Goal: Information Seeking & Learning: Learn about a topic

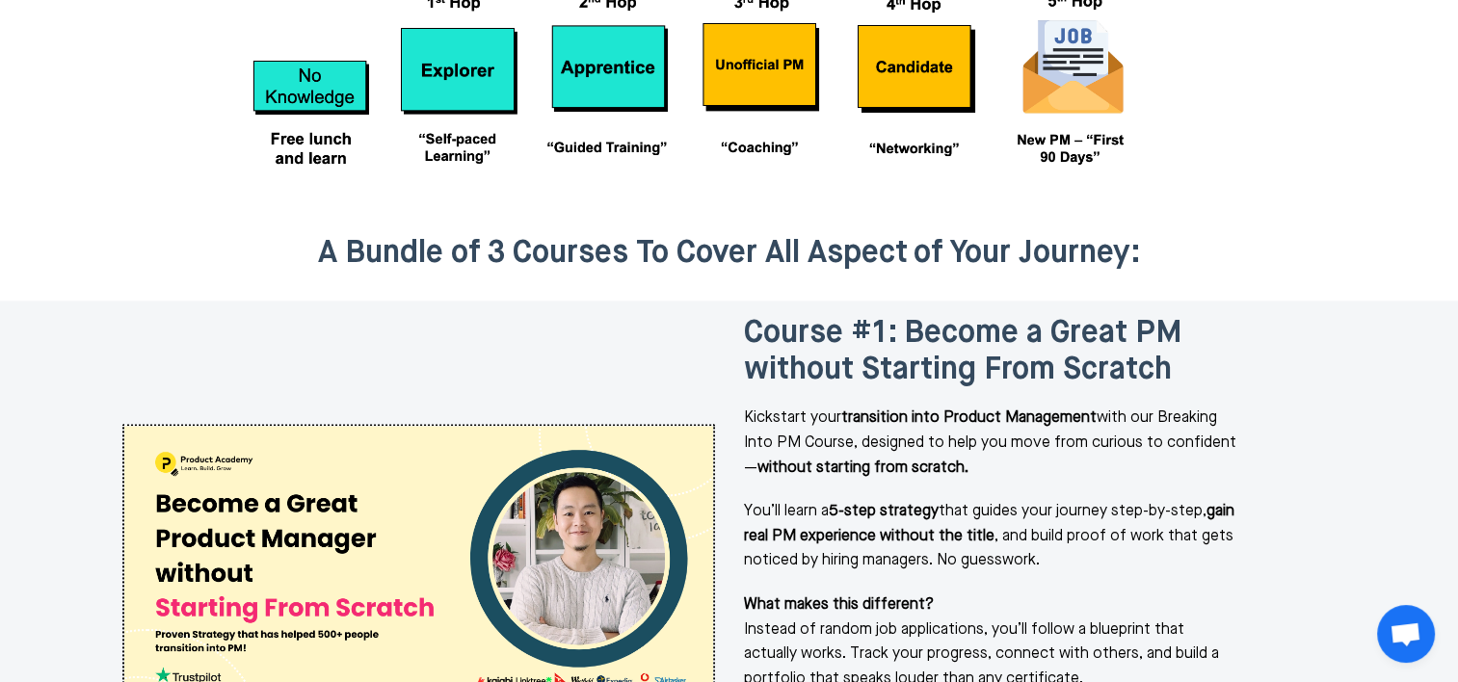
scroll to position [2313, 0]
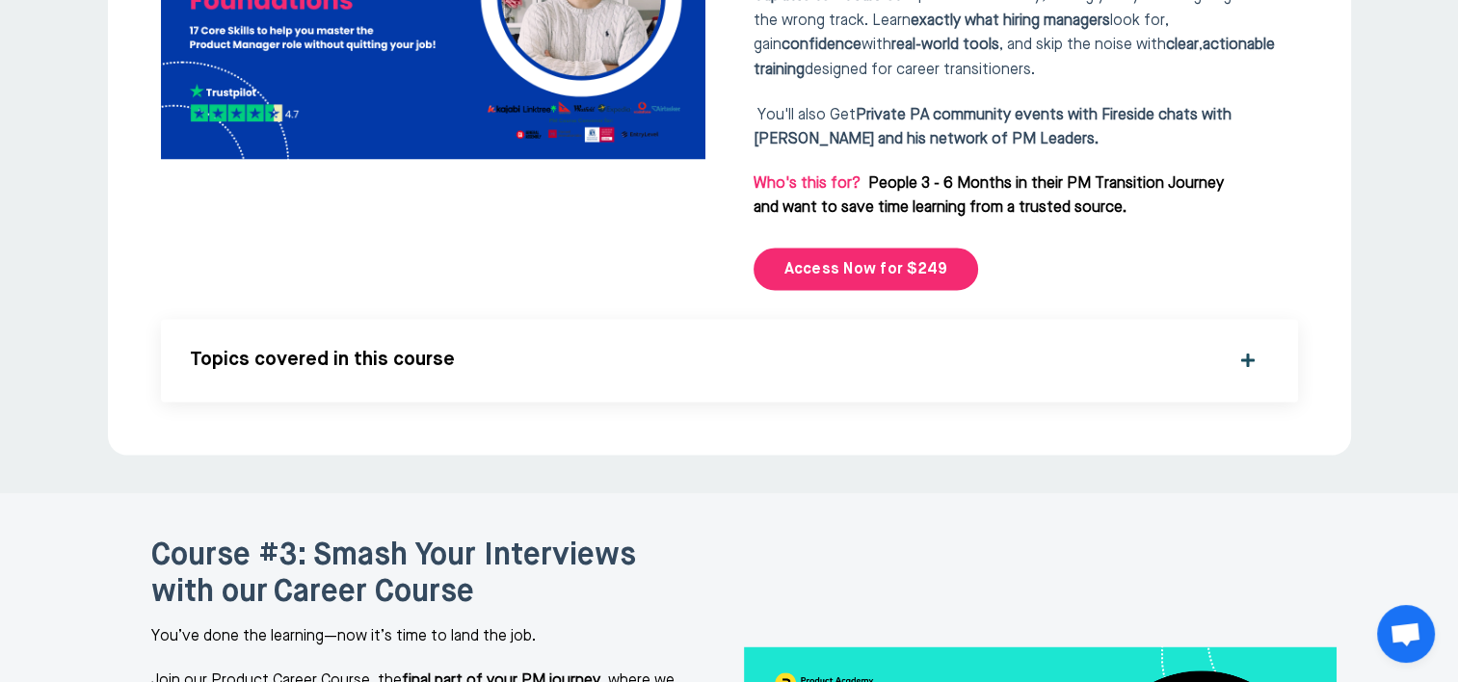
click at [495, 319] on div "Topics covered in this course What’s Covered in This Course This course is desi…" at bounding box center [729, 360] width 1137 height 83
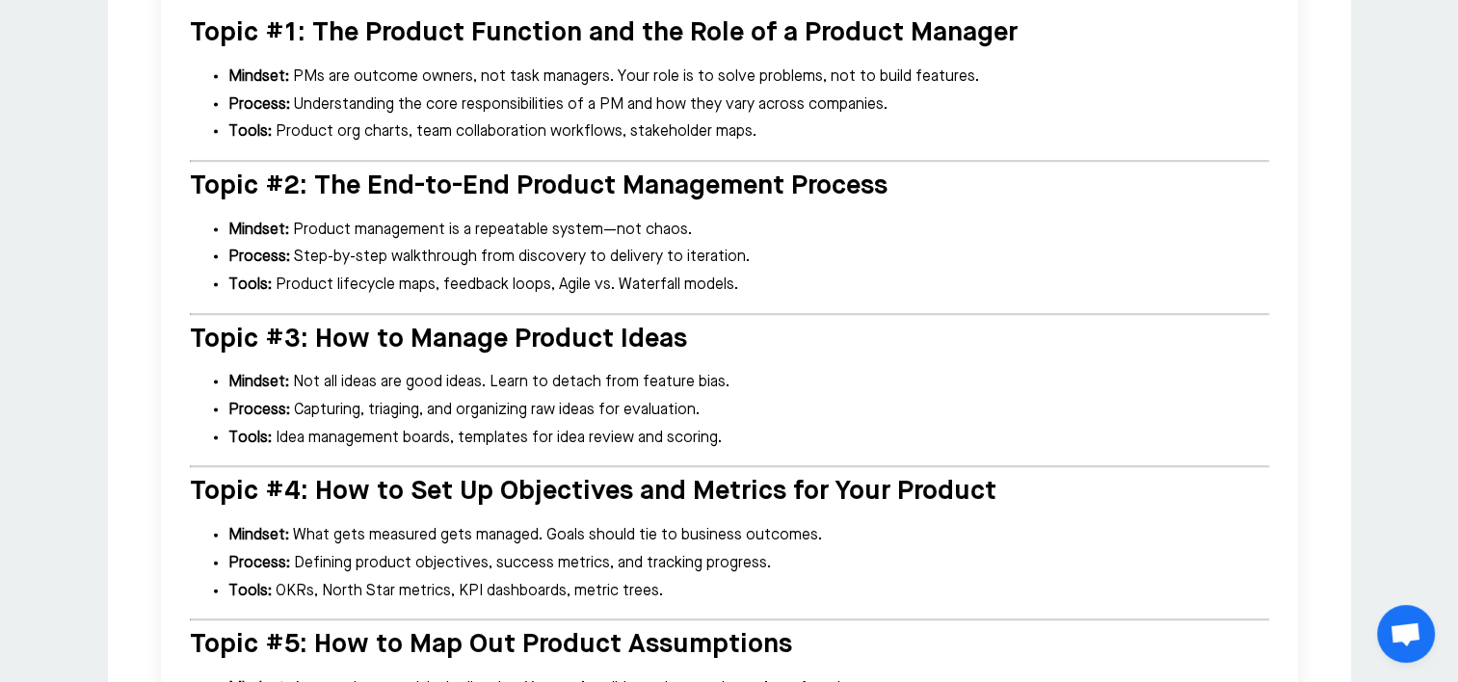
scroll to position [4144, 0]
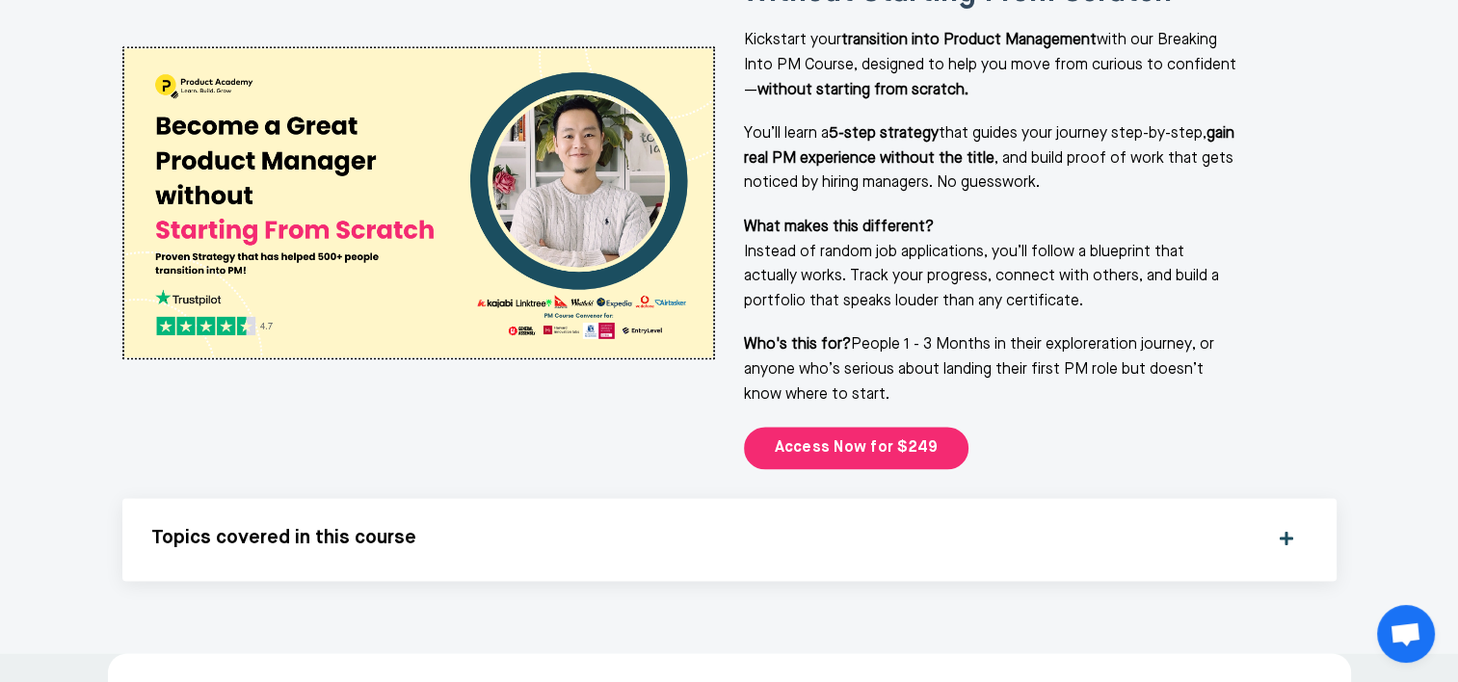
click at [286, 498] on div "Topics covered in this course What’s Covered in This Course Breaking into produ…" at bounding box center [729, 539] width 1214 height 83
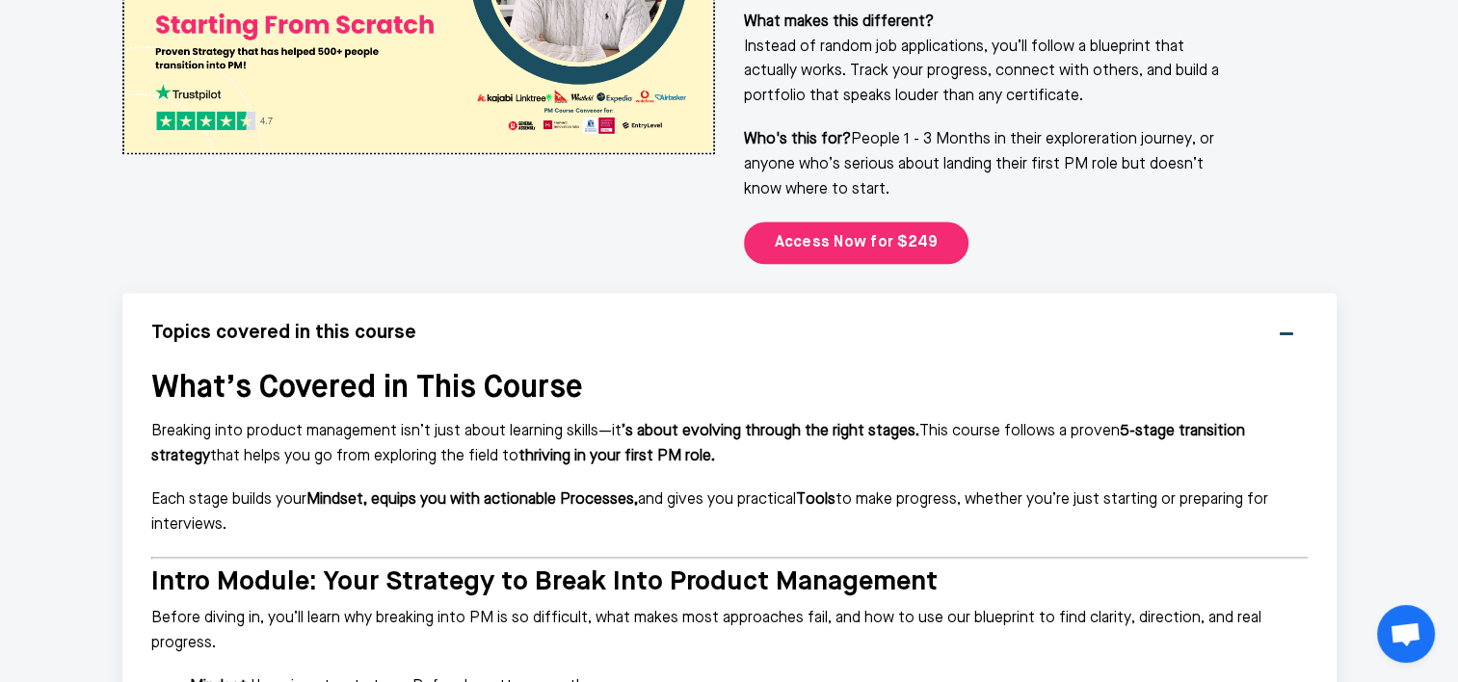
scroll to position [2795, 0]
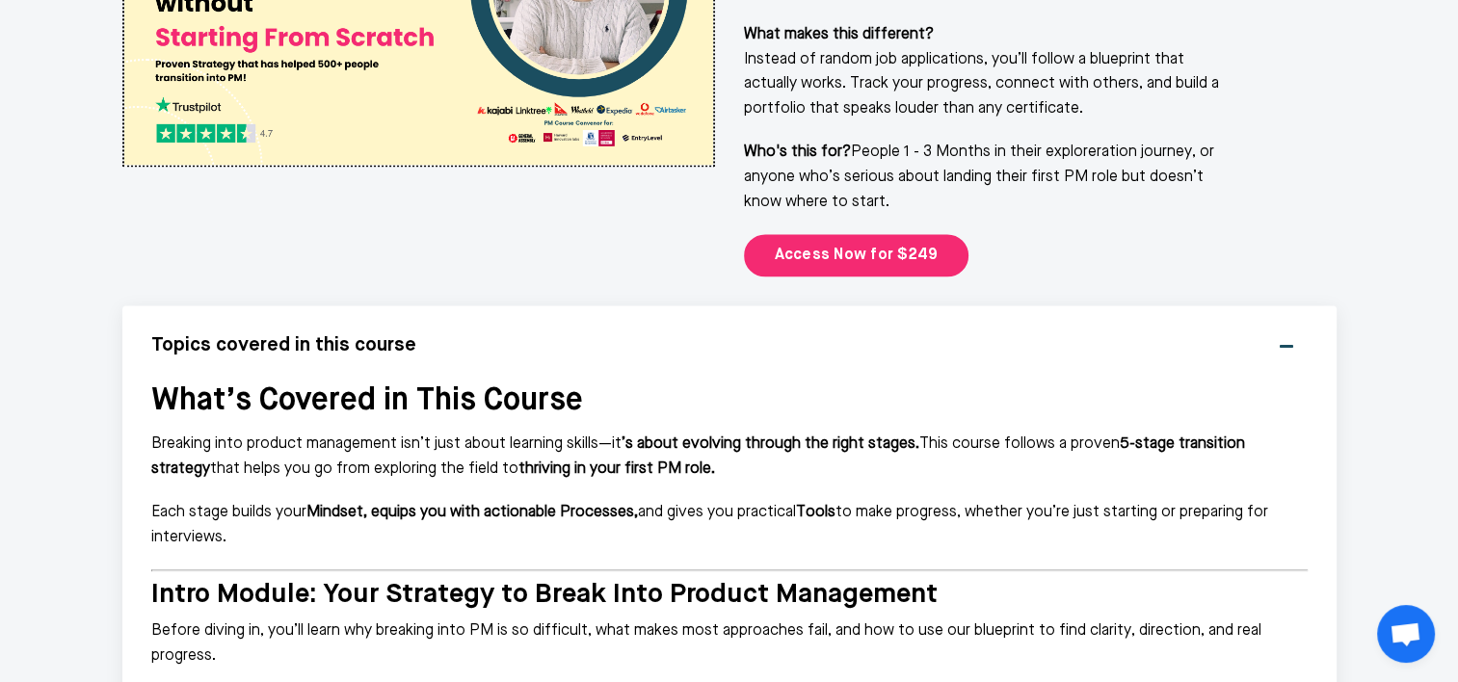
click at [327, 334] on h5 "Topics covered in this course" at bounding box center [703, 345] width 1105 height 23
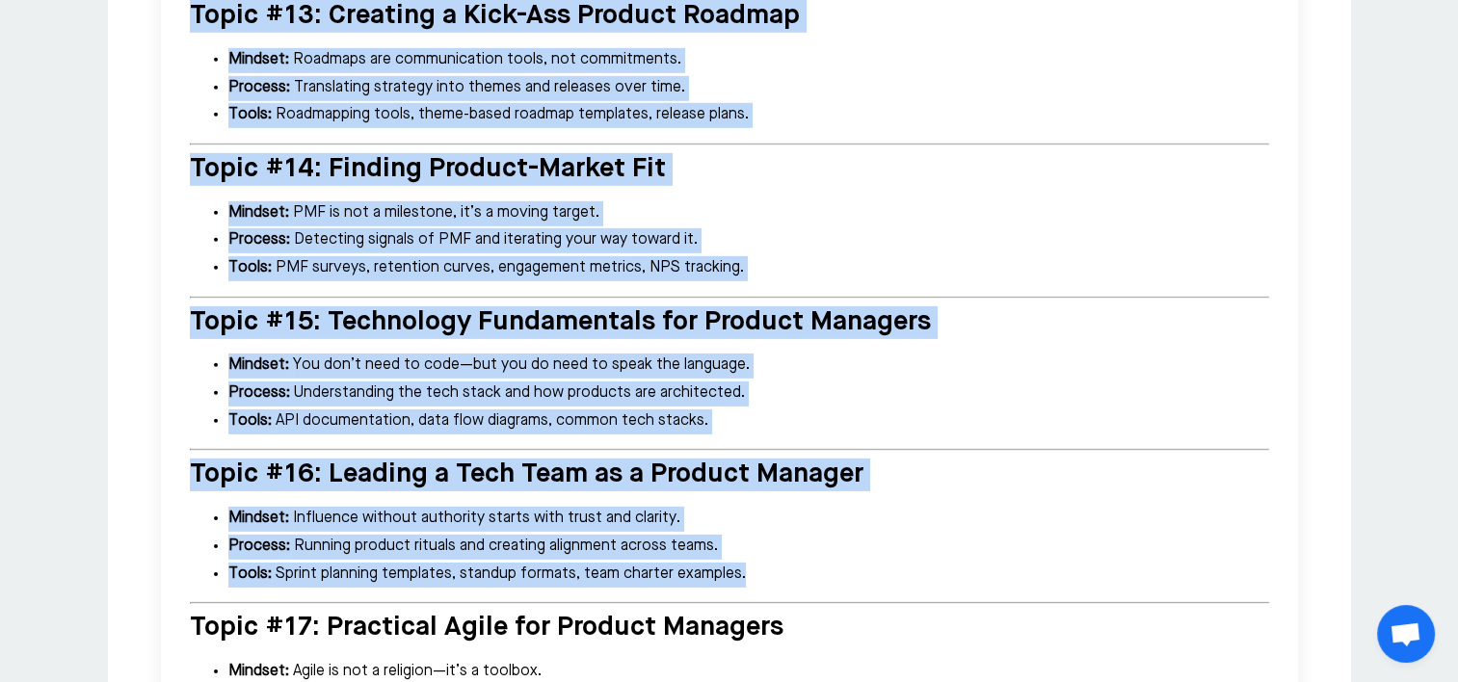
scroll to position [5975, 0]
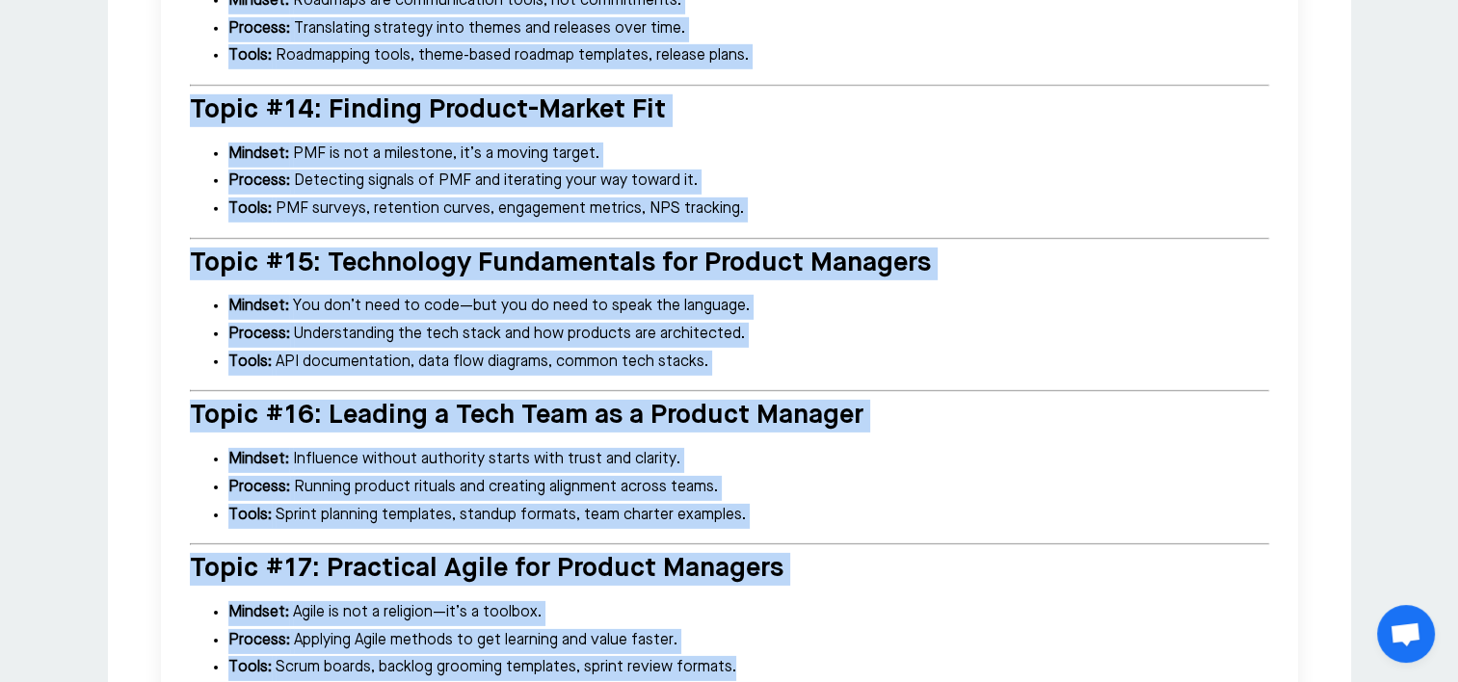
drag, startPoint x: 189, startPoint y: 200, endPoint x: 879, endPoint y: 524, distance: 762.2
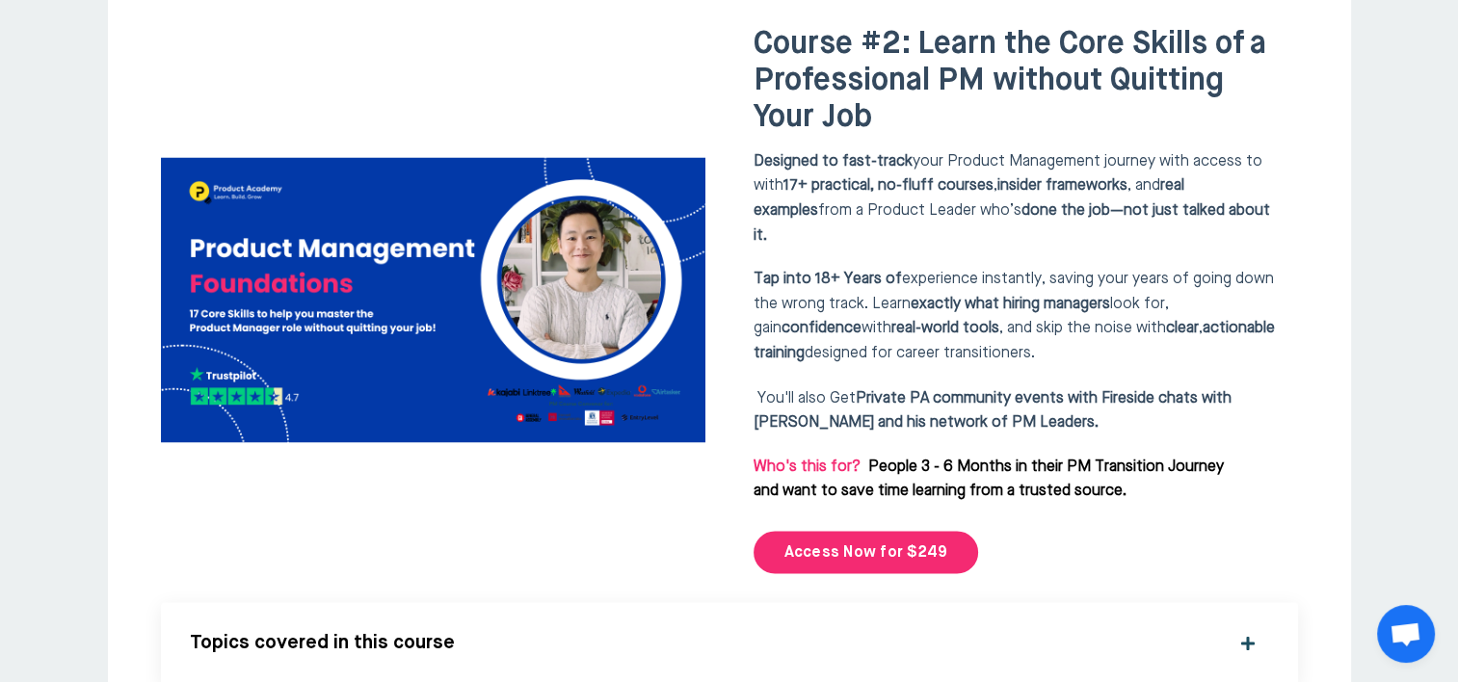
scroll to position [3276, 0]
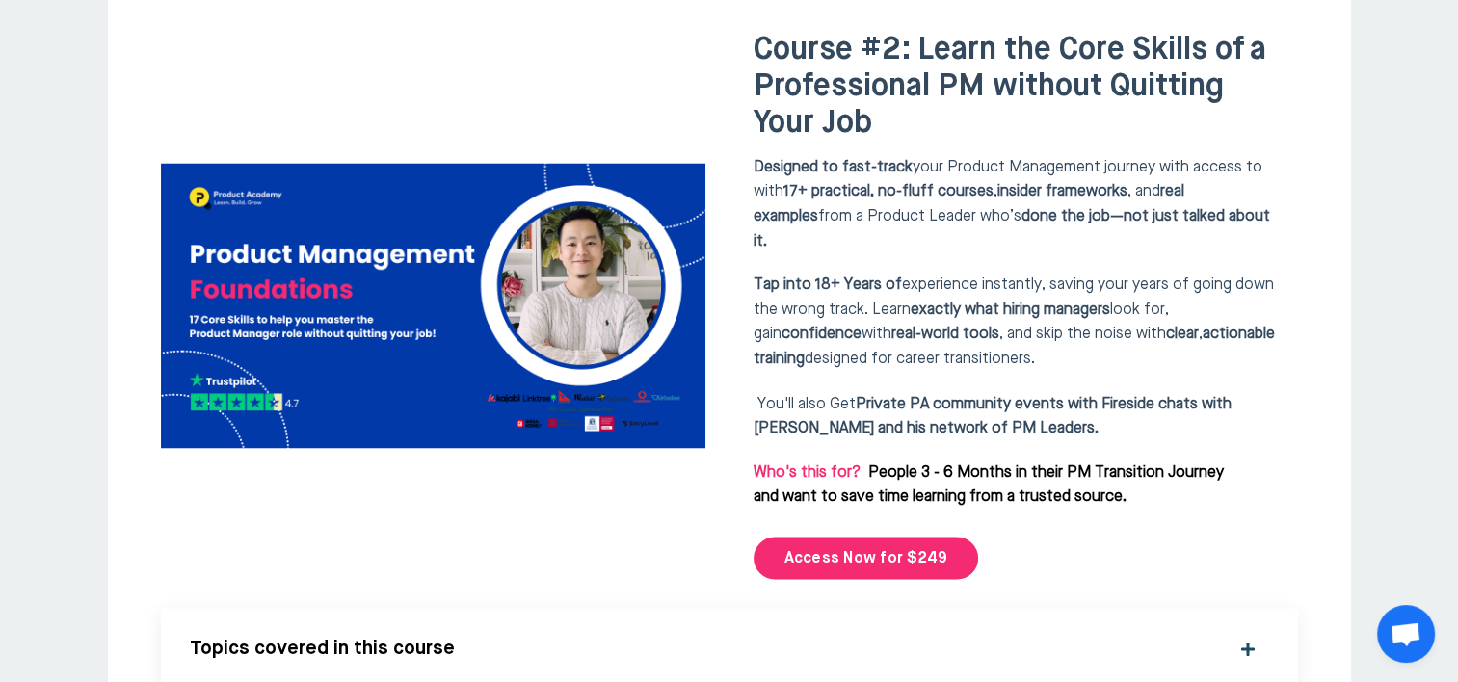
click at [410, 637] on h5 "Topics covered in this course" at bounding box center [704, 648] width 1028 height 23
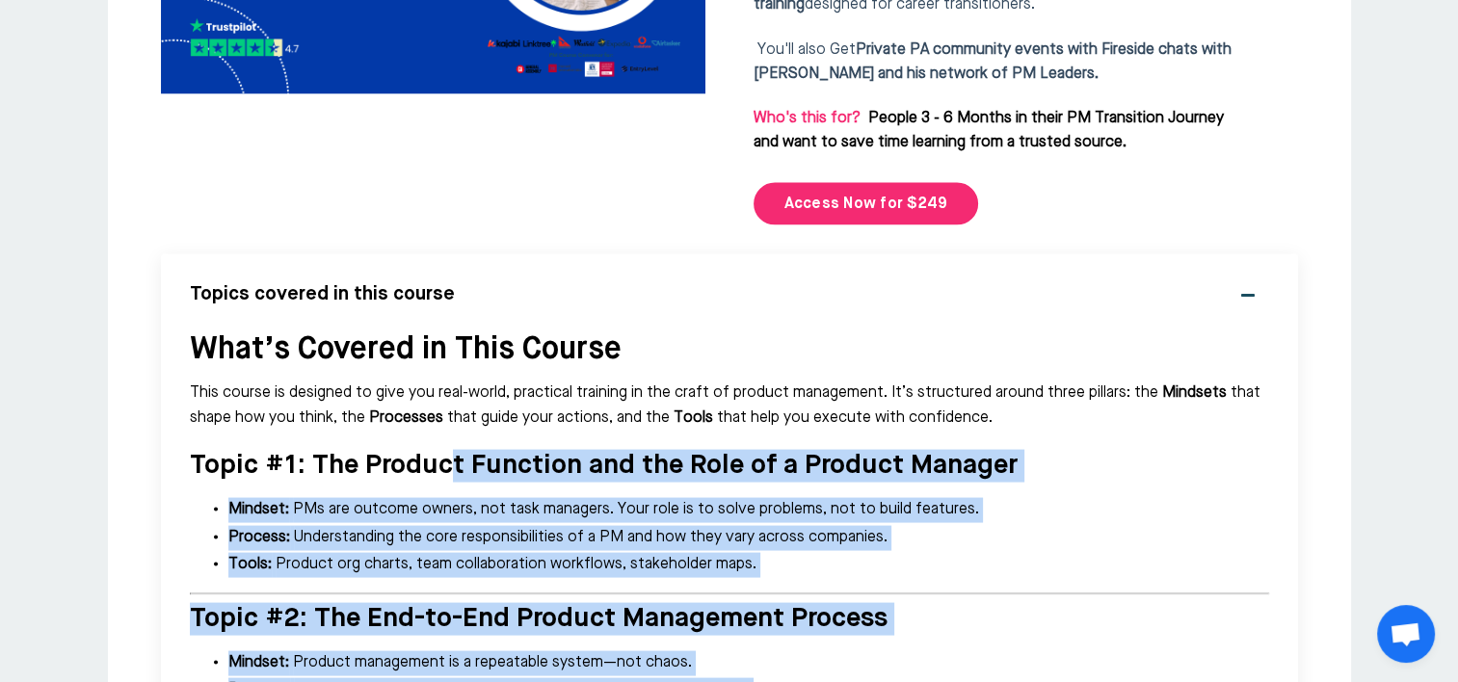
scroll to position [3566, 0]
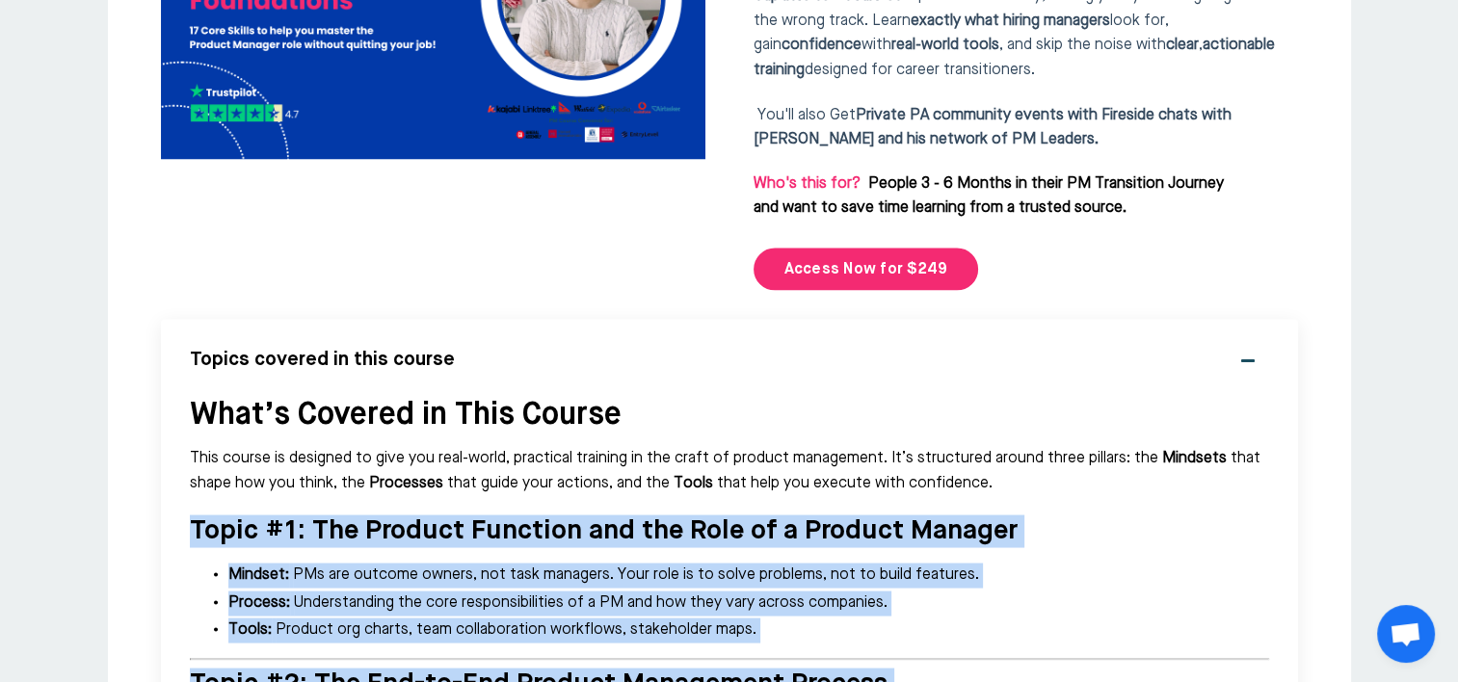
drag, startPoint x: 756, startPoint y: 535, endPoint x: 191, endPoint y: 391, distance: 583.6
copy div "Lorem #6: Ips Dolorsi Ametcons adi eli Sedd ei t Incidid Utlabor Etdolor: MAg a…"
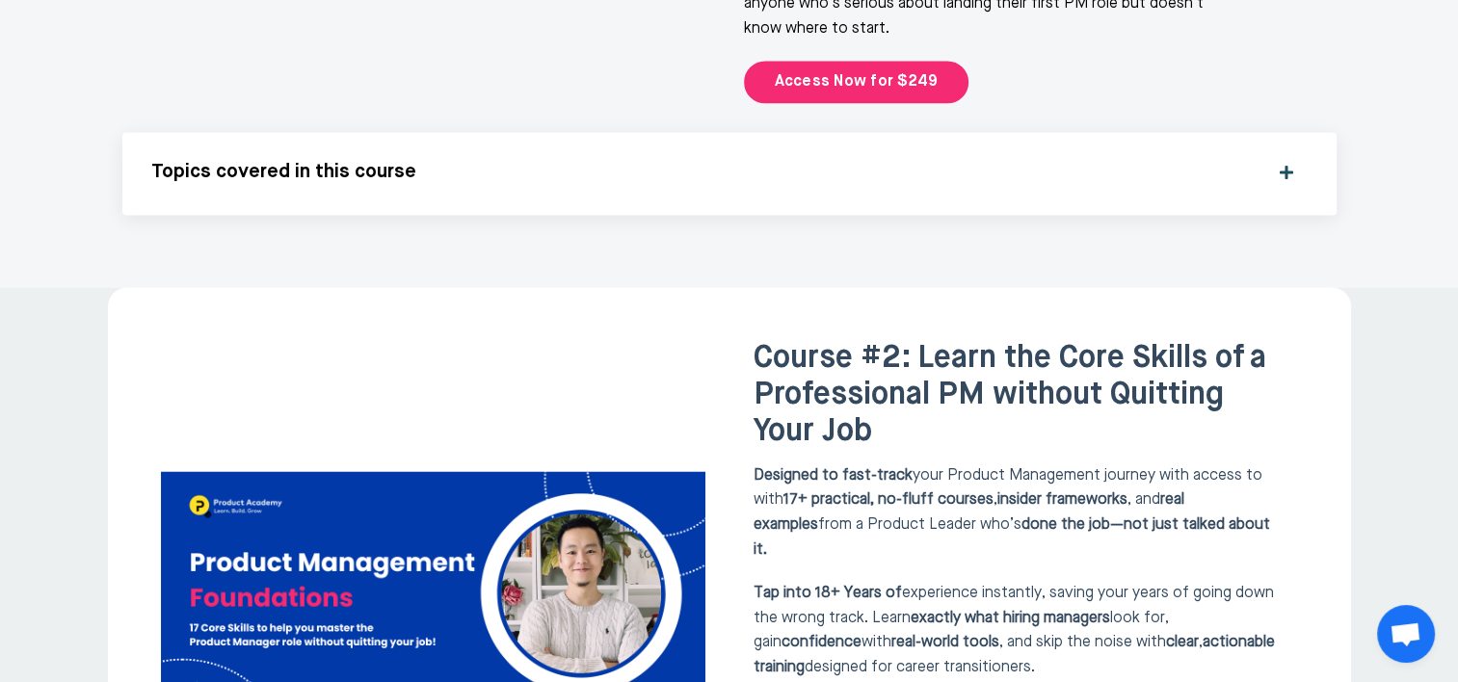
scroll to position [2987, 0]
